Goal: Task Accomplishment & Management: Manage account settings

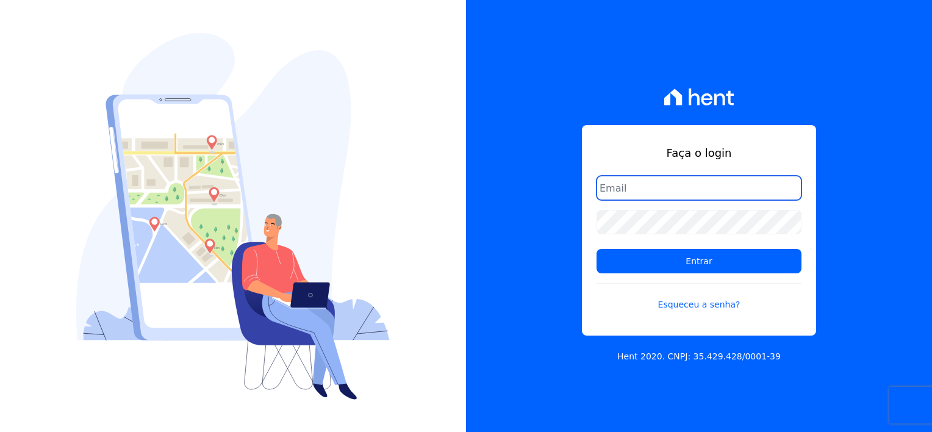
click at [666, 181] on input "email" at bounding box center [699, 188] width 205 height 24
type input "[PERSON_NAME][EMAIL_ADDRESS][DOMAIN_NAME]"
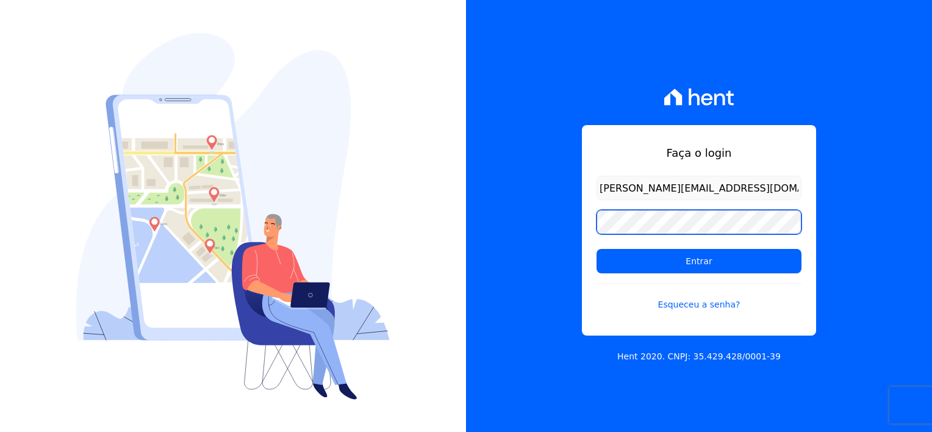
click at [597, 249] on input "Entrar" at bounding box center [699, 261] width 205 height 24
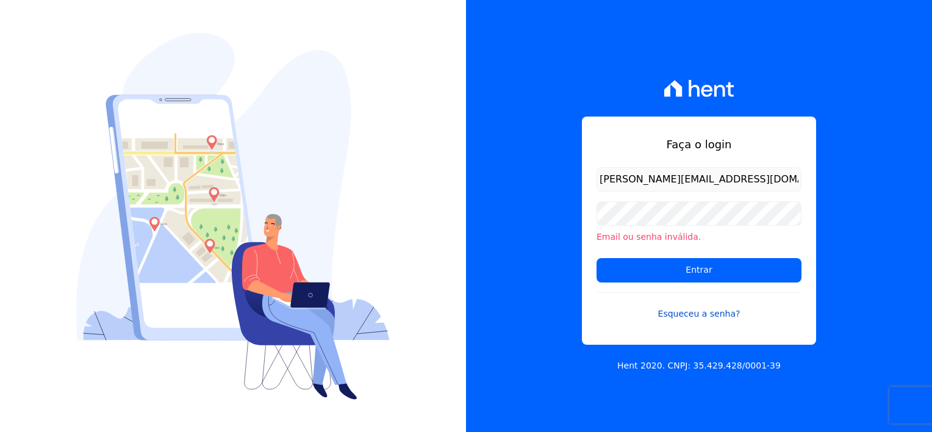
click at [686, 314] on link "Esqueceu a senha?" at bounding box center [699, 306] width 205 height 28
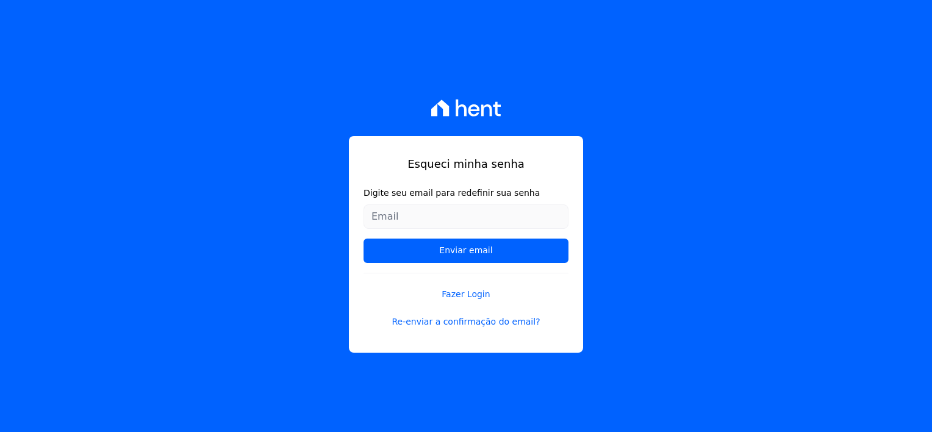
click at [462, 220] on input "Digite seu email para redefinir sua senha" at bounding box center [466, 216] width 205 height 24
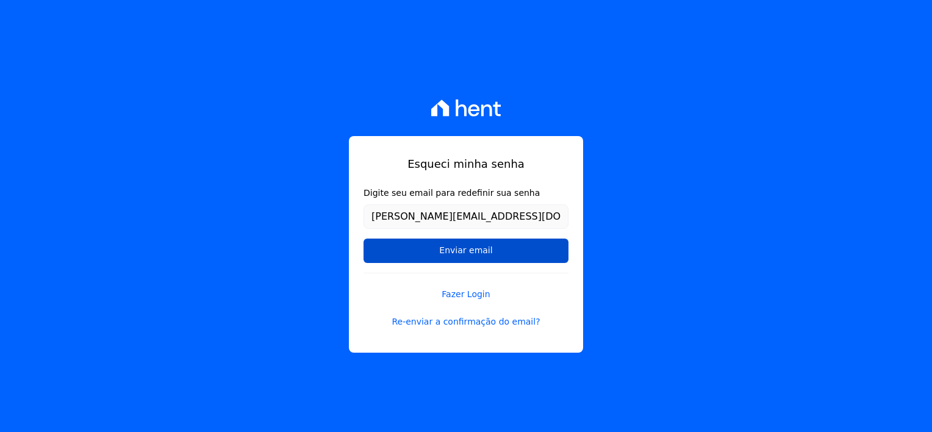
type input "[PERSON_NAME][EMAIL_ADDRESS][DOMAIN_NAME]"
click at [460, 247] on input "Enviar email" at bounding box center [466, 251] width 205 height 24
click at [484, 256] on input "Enviar email" at bounding box center [466, 251] width 205 height 24
click at [466, 261] on input "Enviar email" at bounding box center [466, 251] width 205 height 24
